Goal: Navigation & Orientation: Find specific page/section

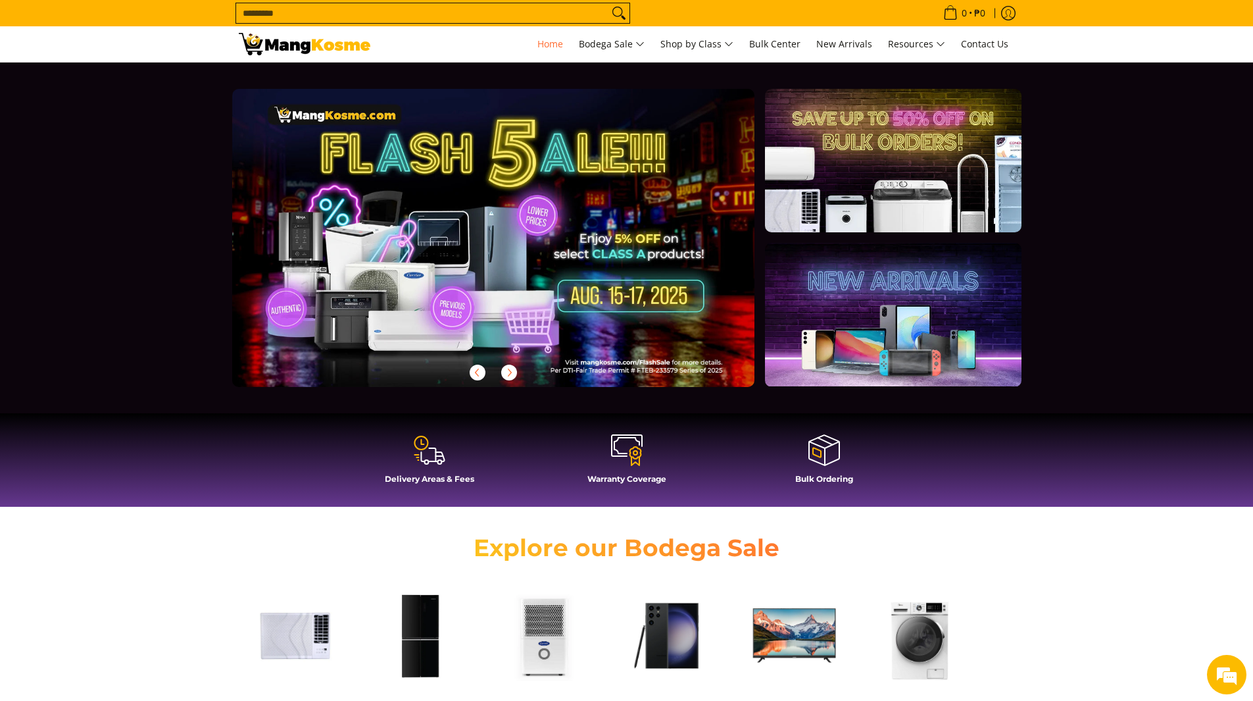
scroll to position [0, 1040]
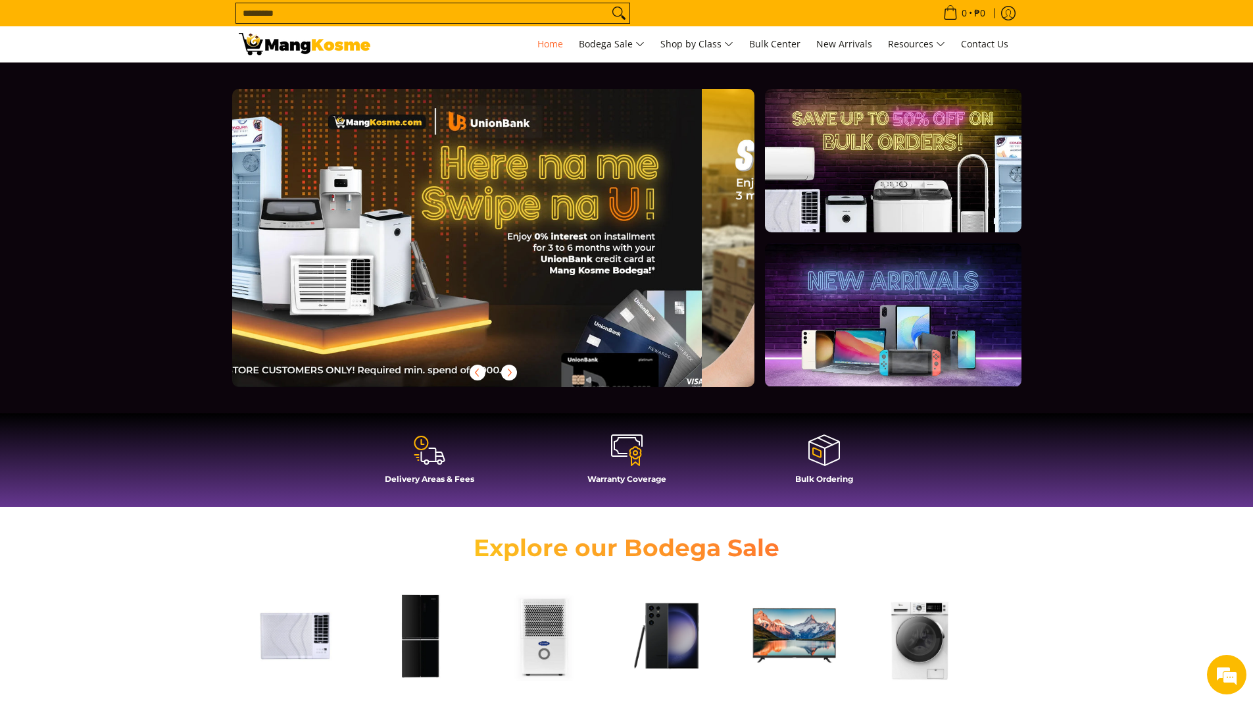
drag, startPoint x: 600, startPoint y: 272, endPoint x: 586, endPoint y: 266, distance: 15.0
click at [586, 266] on div at bounding box center [461, 248] width 565 height 319
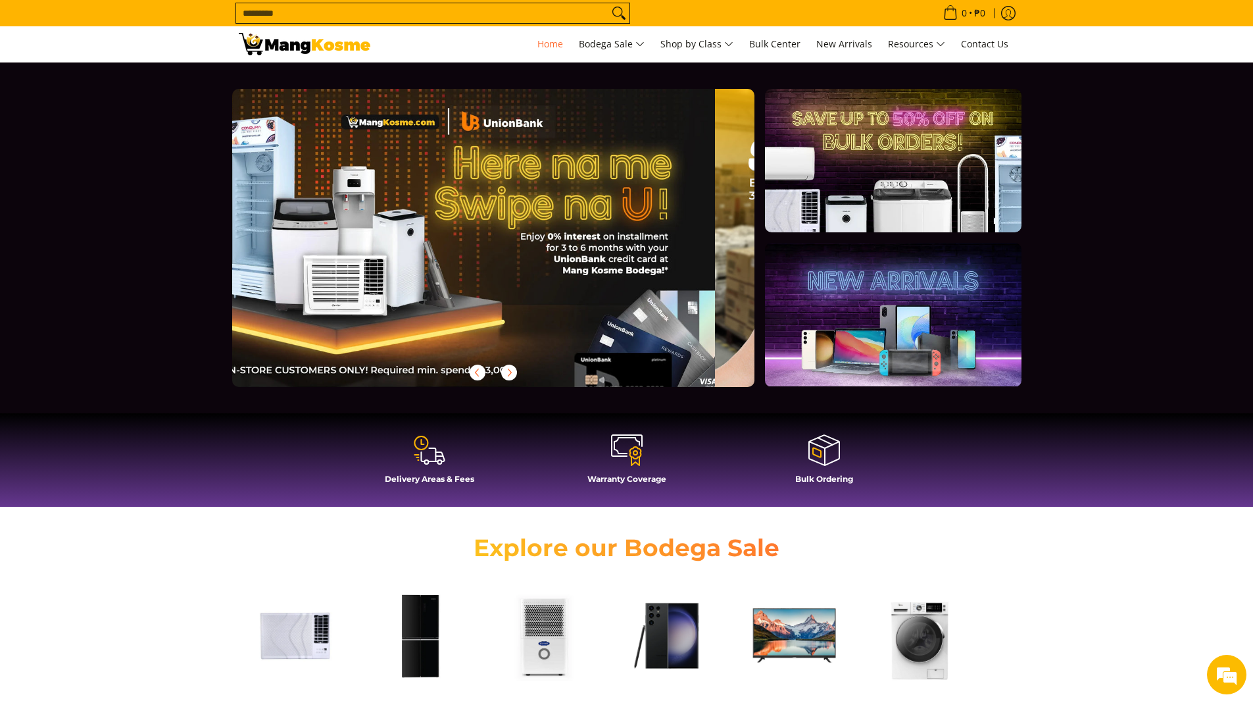
scroll to position [0, 1046]
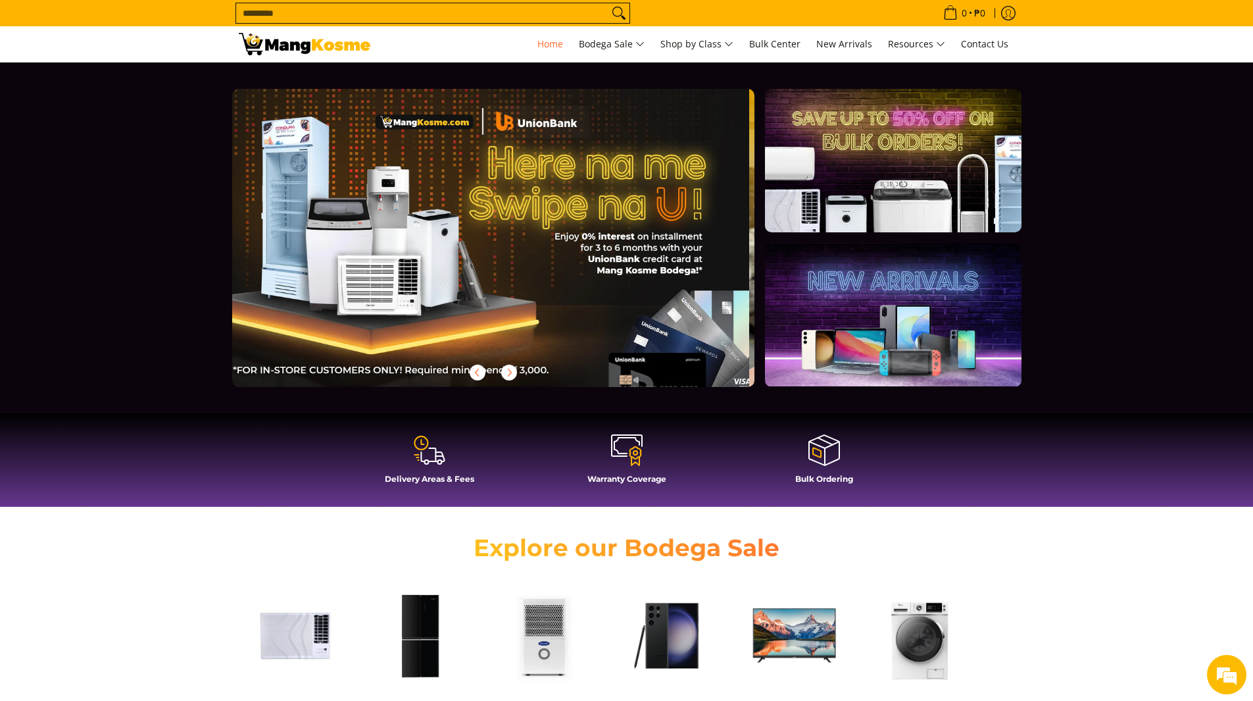
drag, startPoint x: 626, startPoint y: 266, endPoint x: 643, endPoint y: 280, distance: 21.9
click at [628, 278] on div at bounding box center [508, 248] width 565 height 319
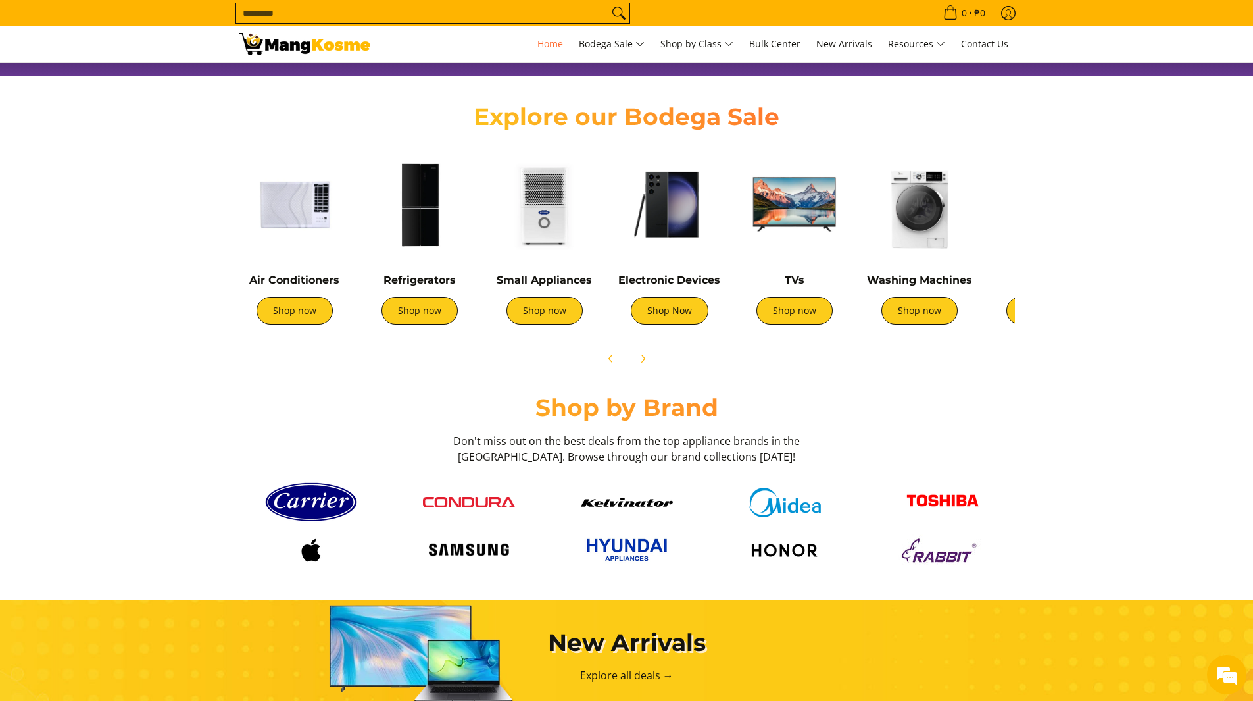
scroll to position [658, 0]
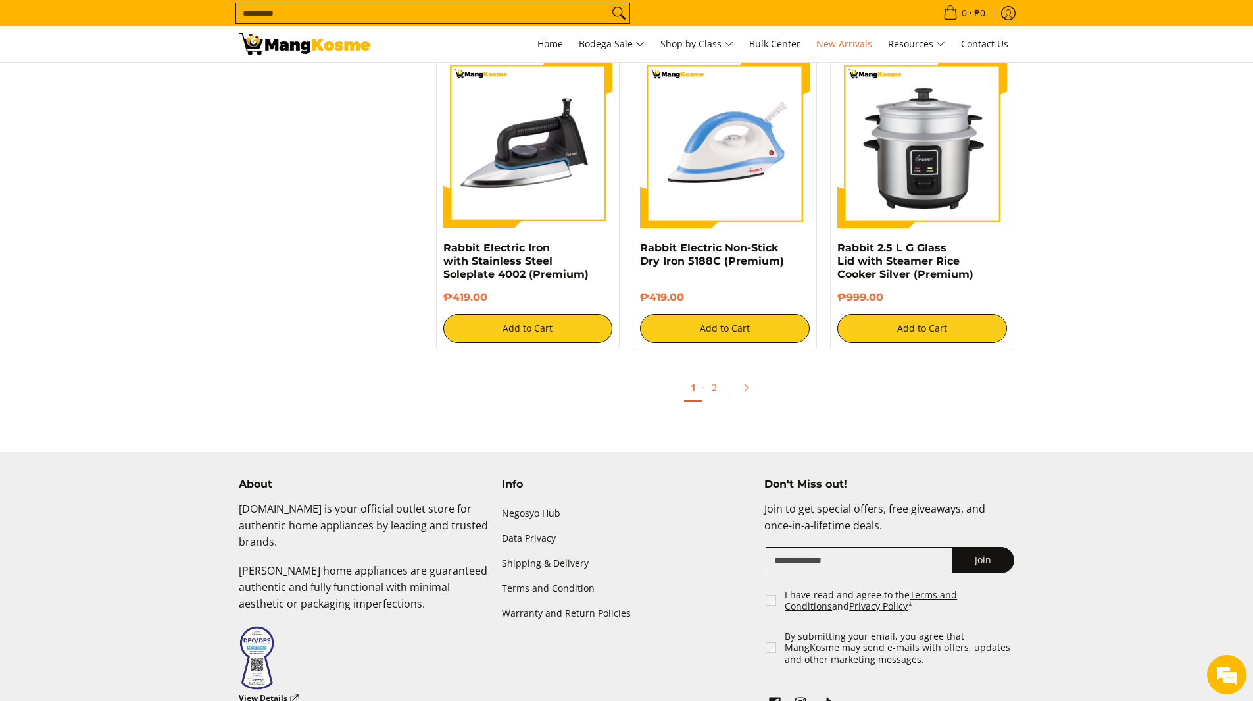
scroll to position [2632, 0]
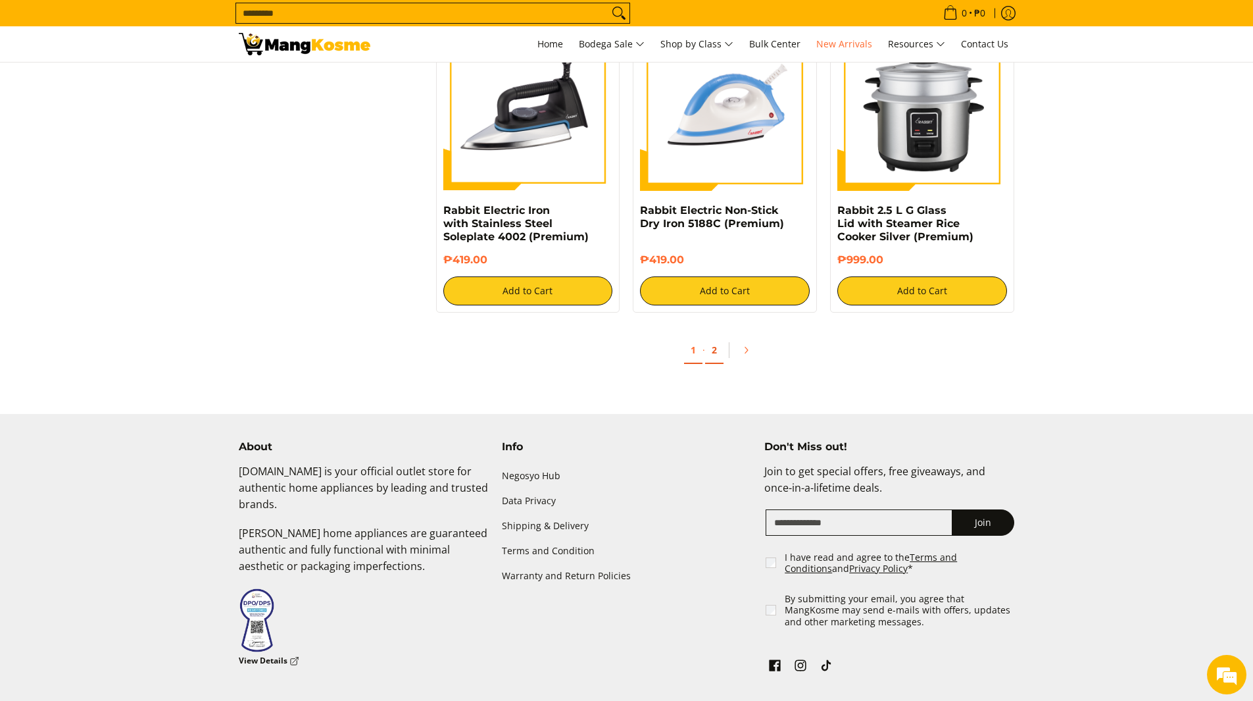
click at [720, 353] on link "2" at bounding box center [714, 350] width 18 height 27
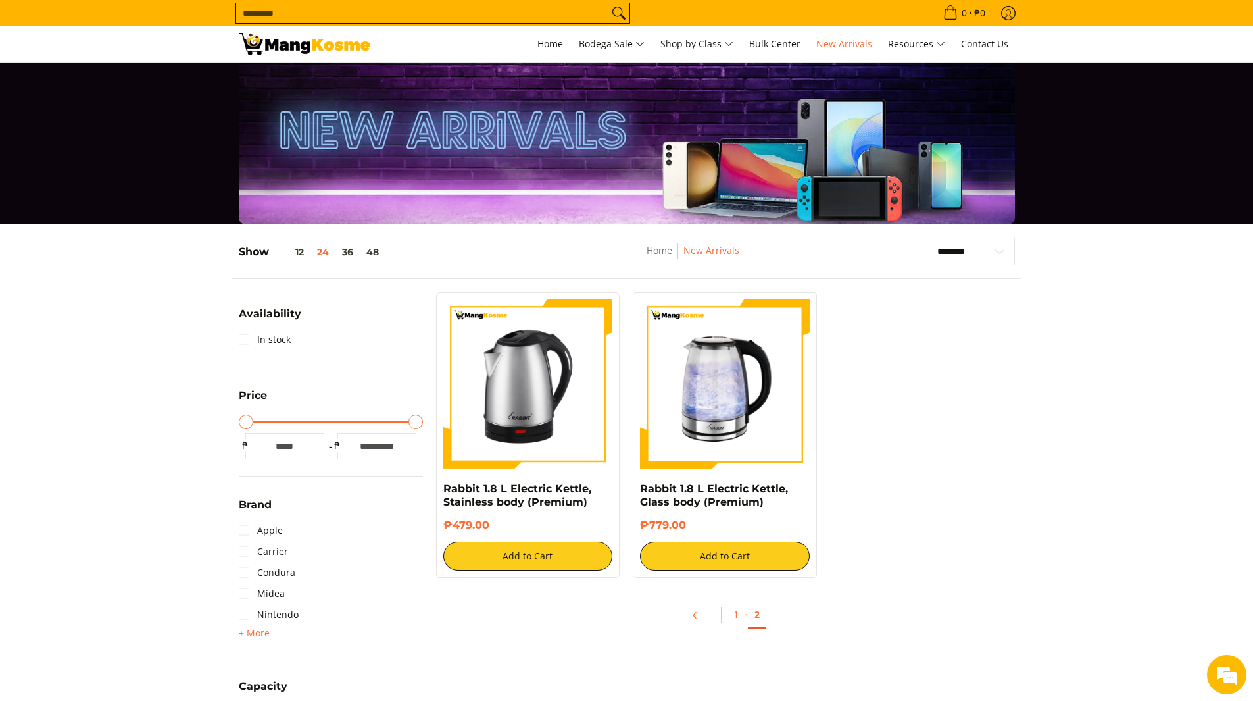
click at [341, 257] on h5 "Show 12 24 36 48" at bounding box center [312, 251] width 147 height 13
click at [349, 255] on button "36" at bounding box center [348, 252] width 24 height 11
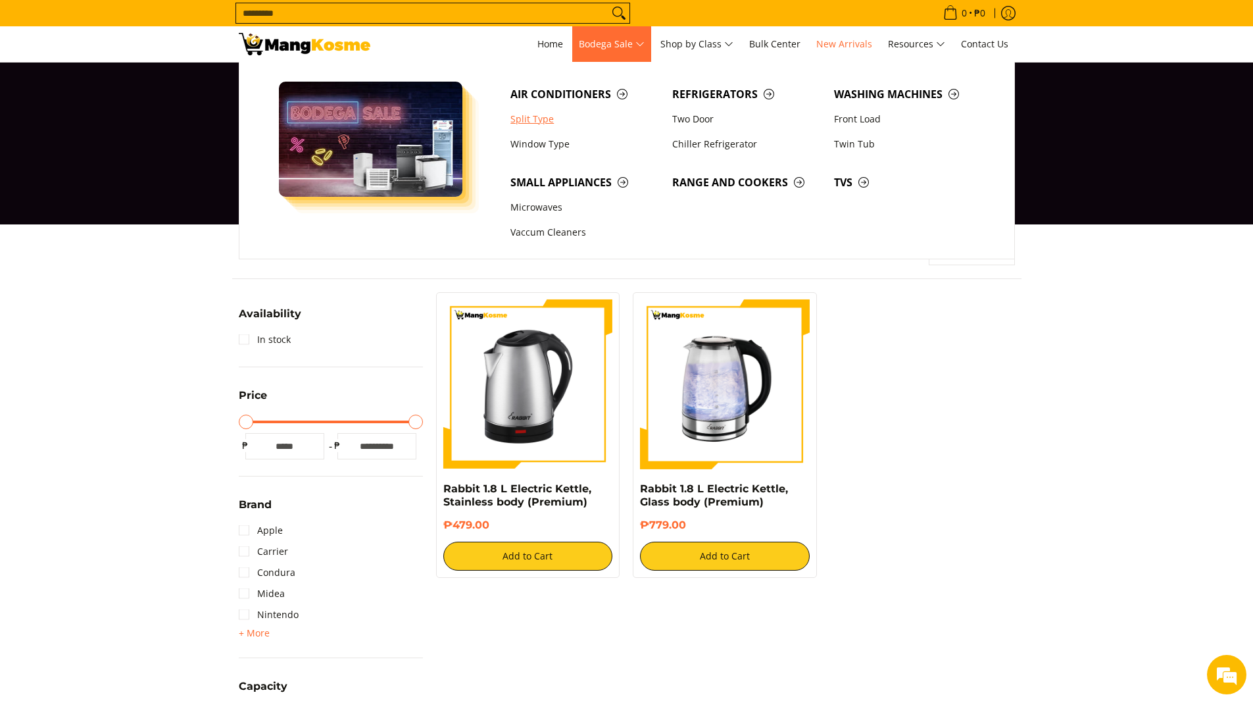
click at [536, 122] on link "Split Type" at bounding box center [585, 119] width 162 height 25
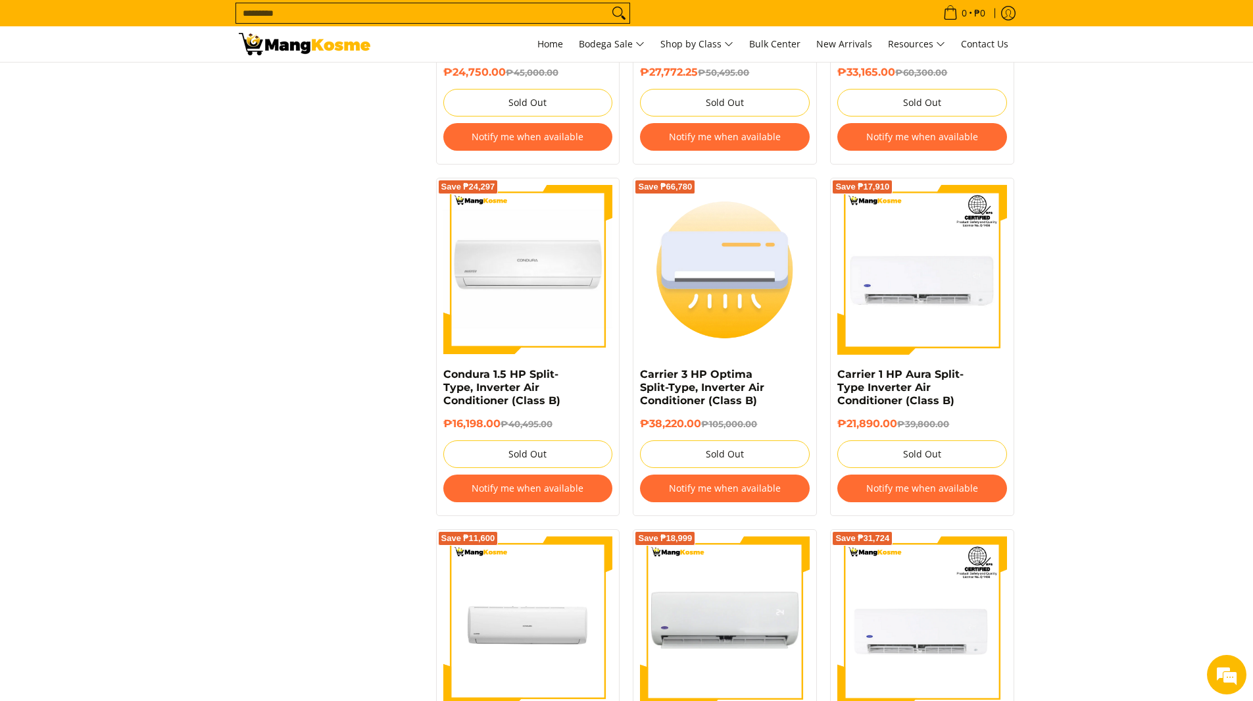
scroll to position [2961, 0]
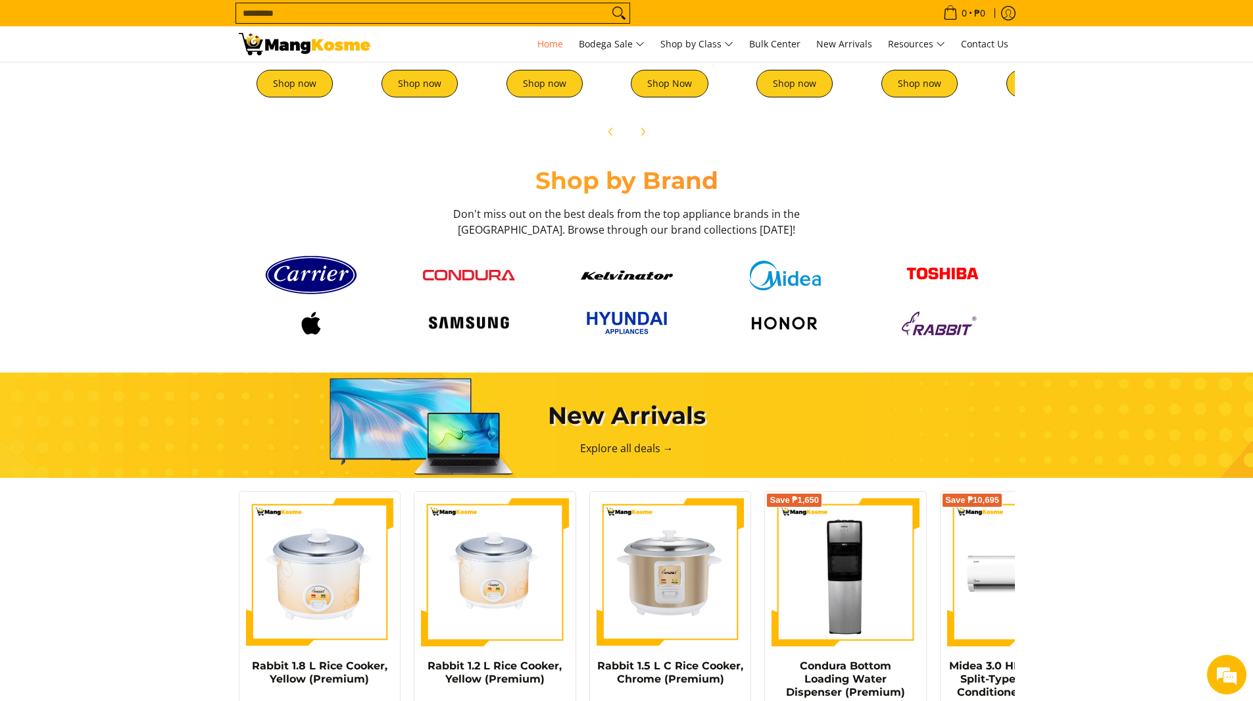
scroll to position [0, 1043]
